Goal: Find specific page/section: Find specific page/section

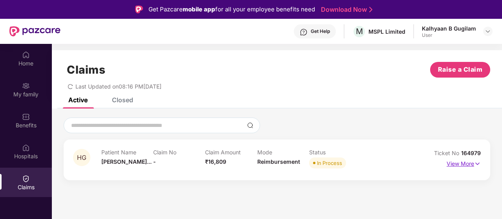
click at [477, 163] on img at bounding box center [477, 164] width 7 height 9
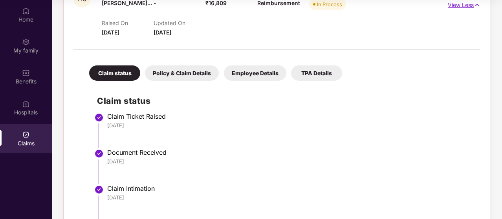
scroll to position [141, 0]
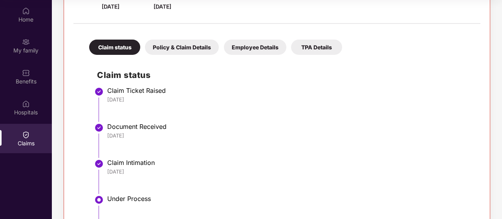
click at [327, 47] on div "TPA Details" at bounding box center [316, 47] width 51 height 15
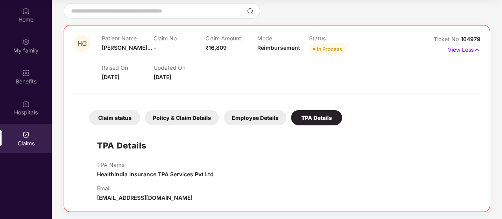
click at [265, 115] on div "Employee Details" at bounding box center [255, 117] width 62 height 15
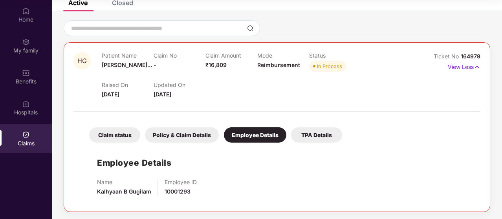
click at [180, 135] on div "Policy & Claim Details" at bounding box center [182, 135] width 74 height 15
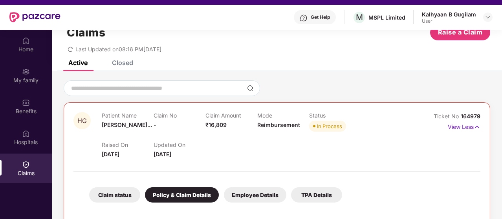
scroll to position [0, 0]
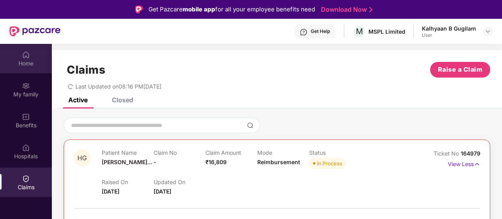
click at [25, 61] on div "Home" at bounding box center [26, 64] width 52 height 8
